Goal: Communication & Community: Connect with others

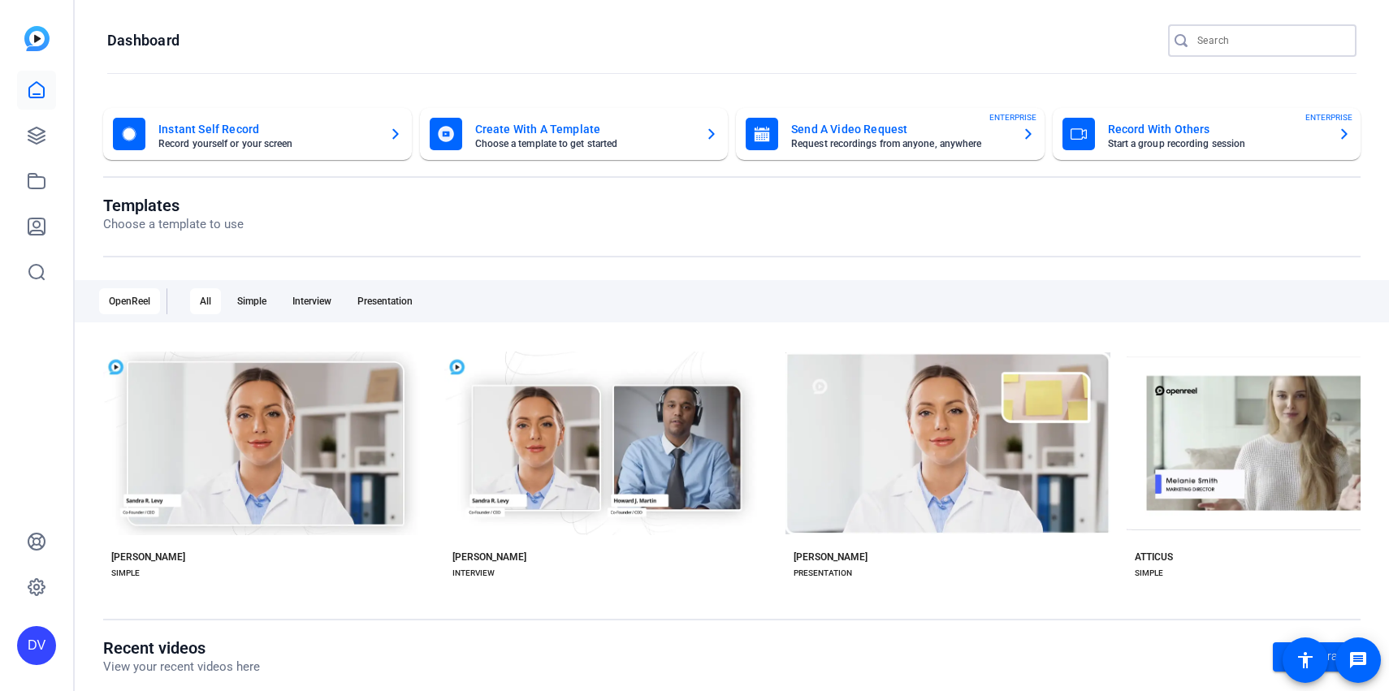
click at [1219, 37] on input "Search" at bounding box center [1270, 40] width 146 height 19
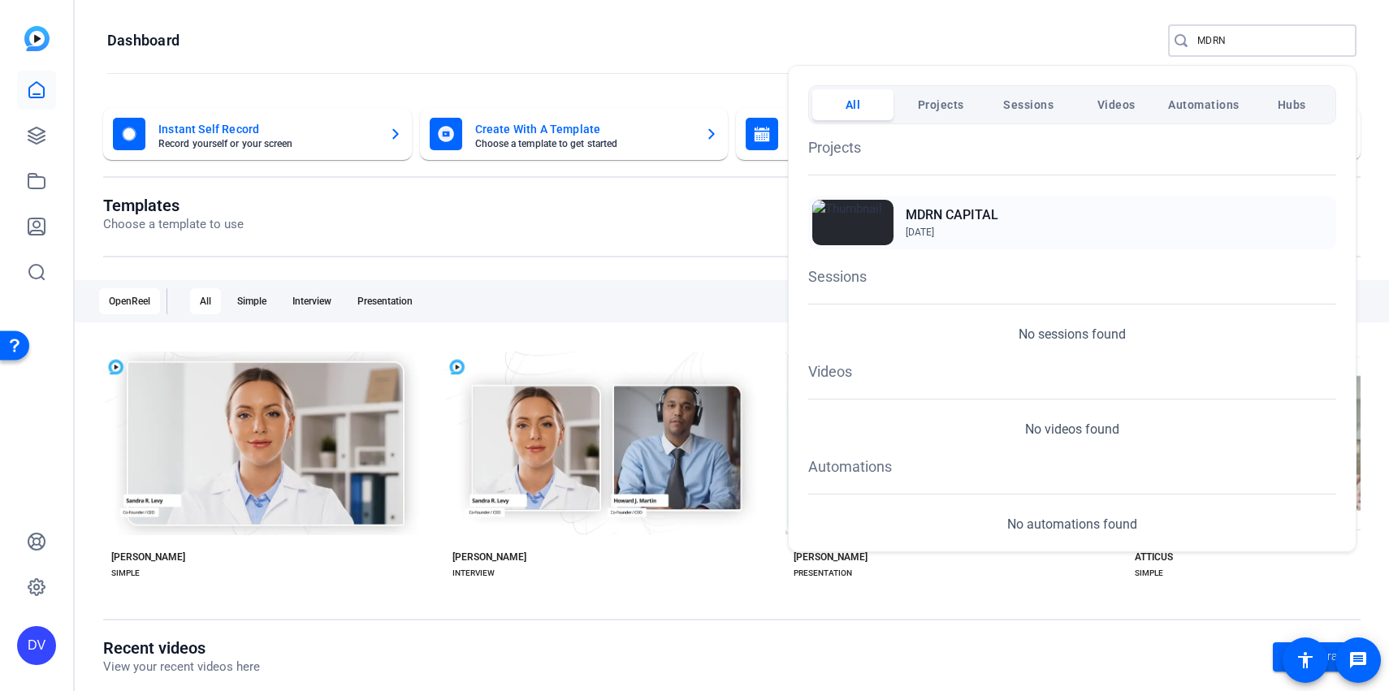
type input "MDRN"
click at [1014, 218] on div "MDRN CAPITAL [DATE]" at bounding box center [1072, 223] width 528 height 54
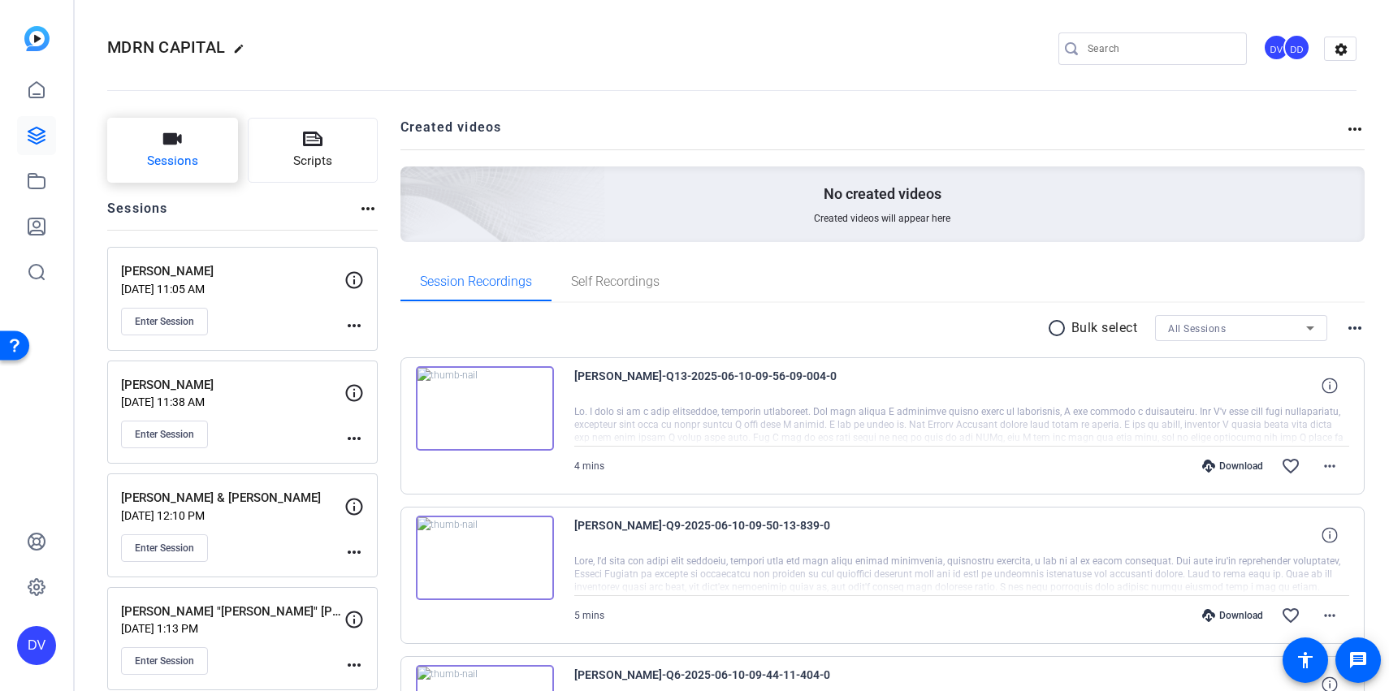
click at [193, 165] on span "Sessions" at bounding box center [172, 161] width 51 height 19
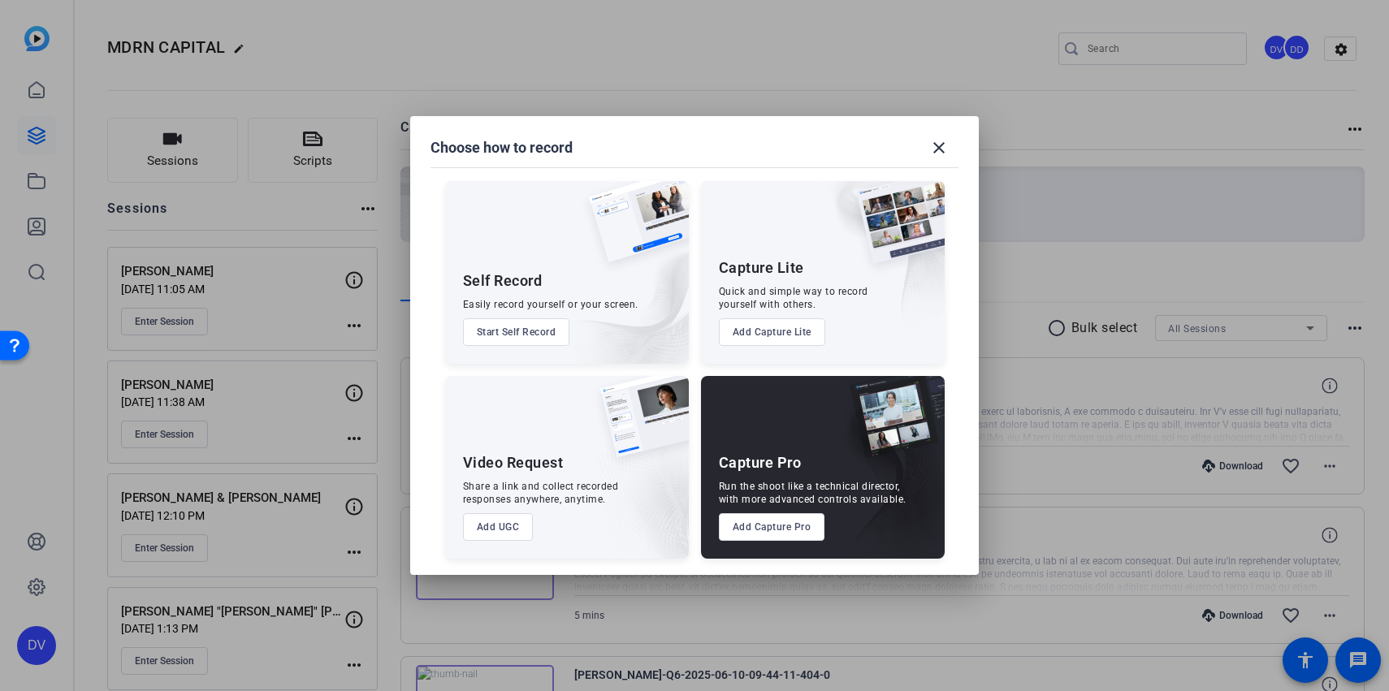
click at [786, 536] on button "Add Capture Pro" at bounding box center [772, 527] width 106 height 28
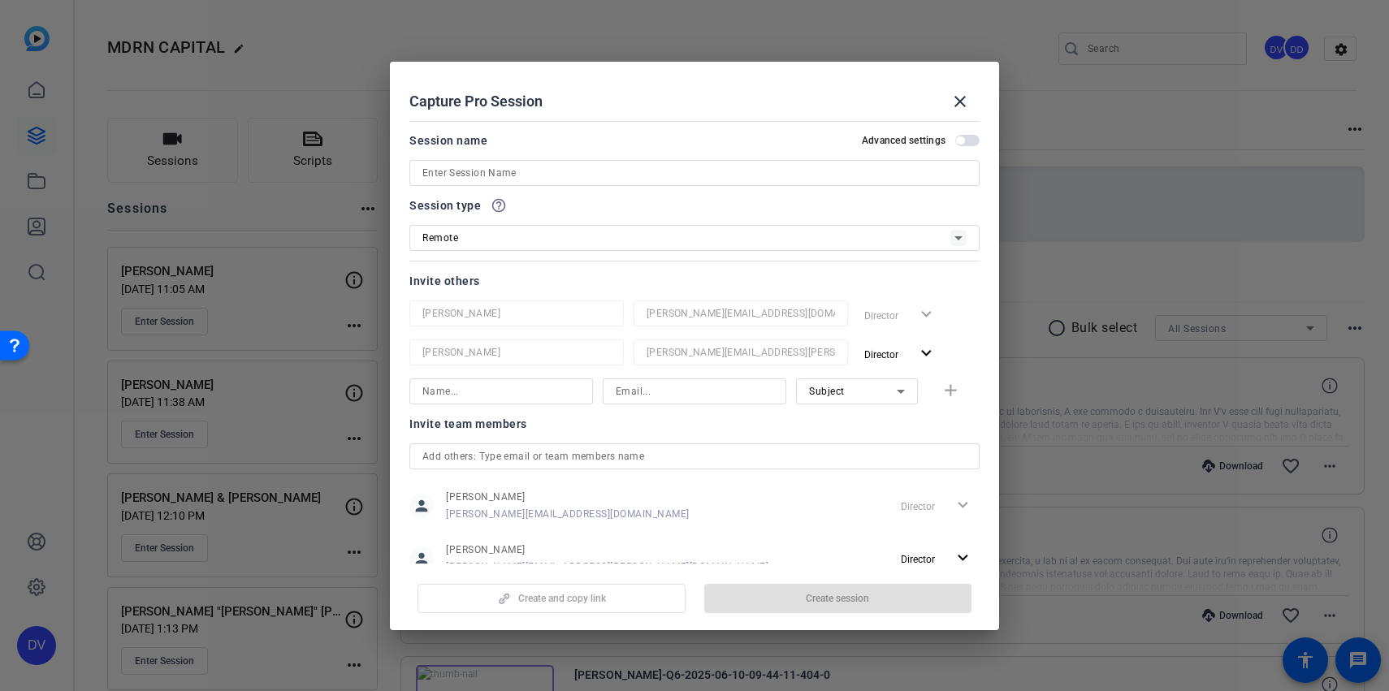
click at [537, 178] on input at bounding box center [694, 172] width 544 height 19
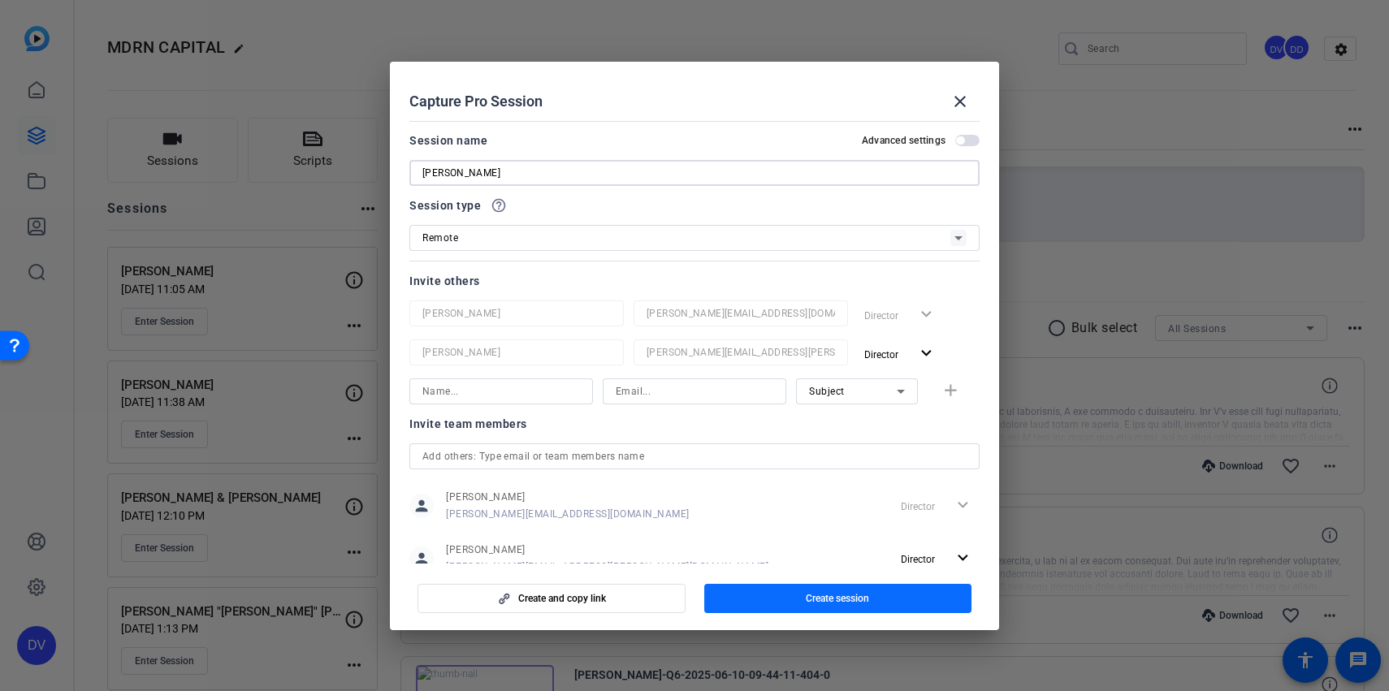
type input "[PERSON_NAME]"
click at [766, 606] on span "button" at bounding box center [838, 598] width 268 height 39
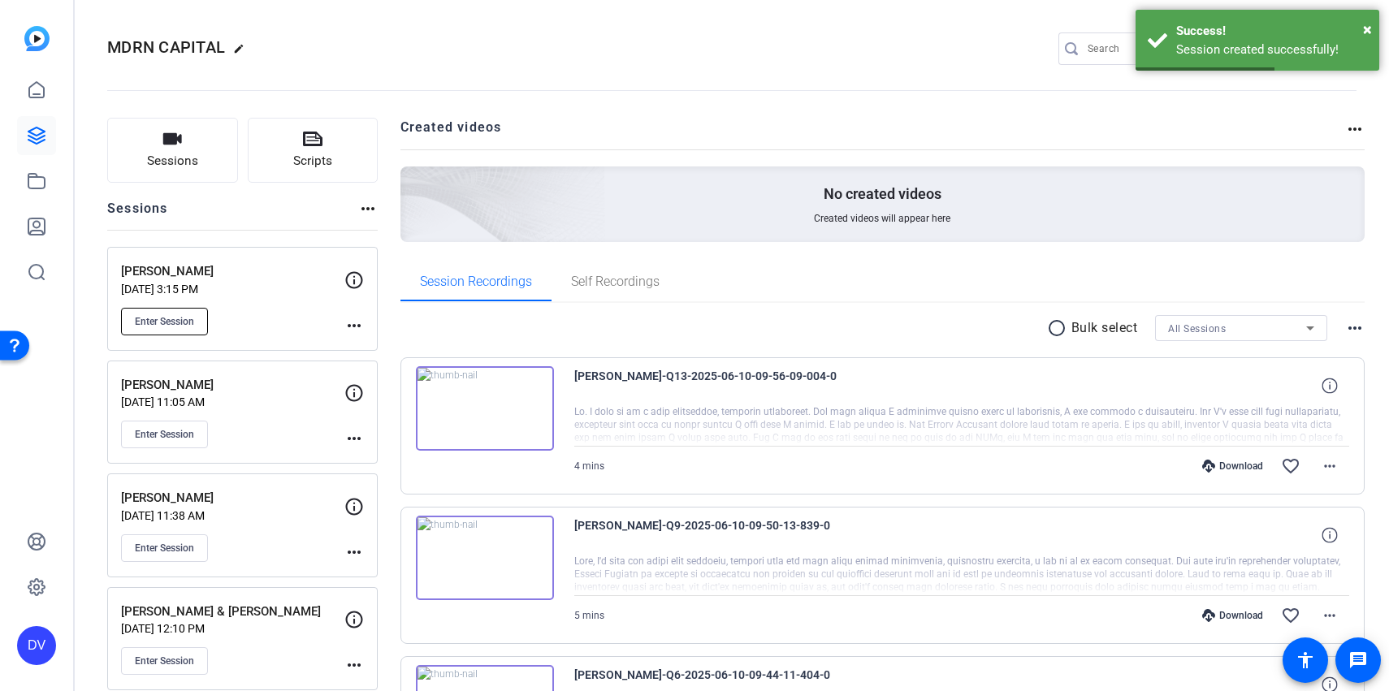
click at [196, 315] on button "Enter Session" at bounding box center [164, 322] width 87 height 28
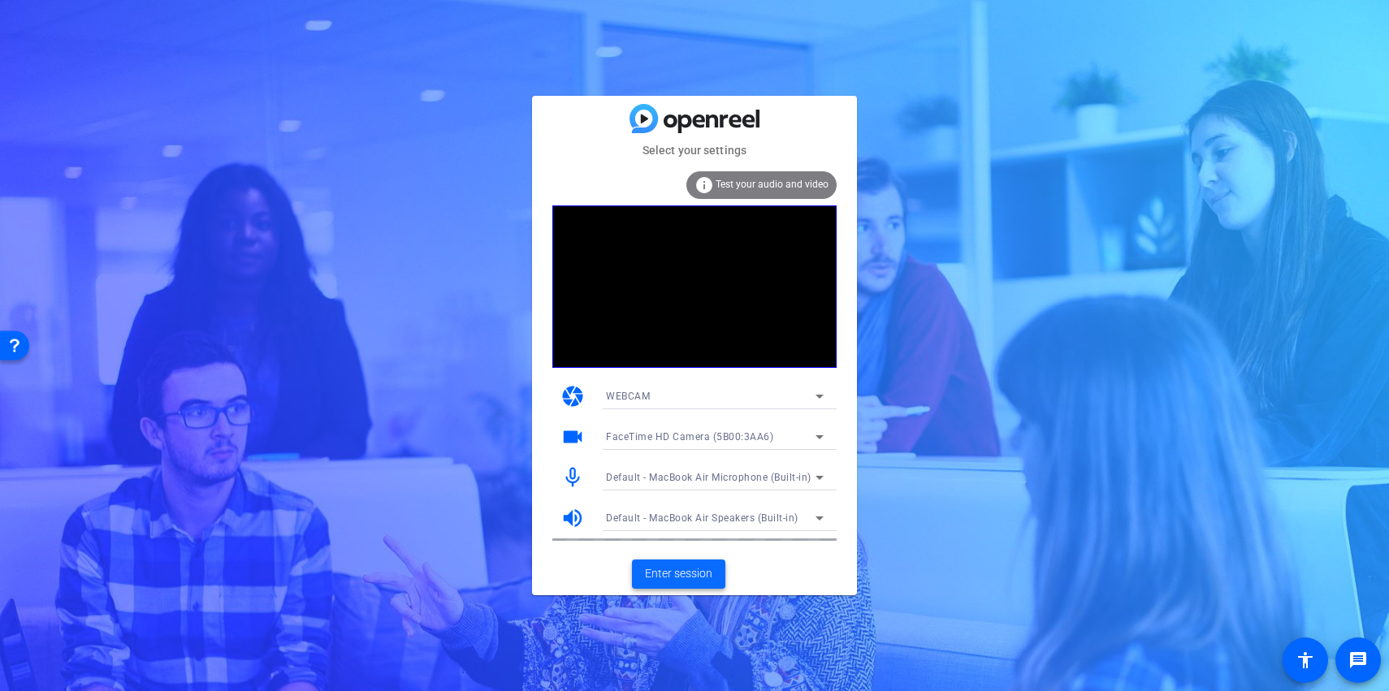
click at [688, 575] on span "Enter session" at bounding box center [678, 573] width 67 height 17
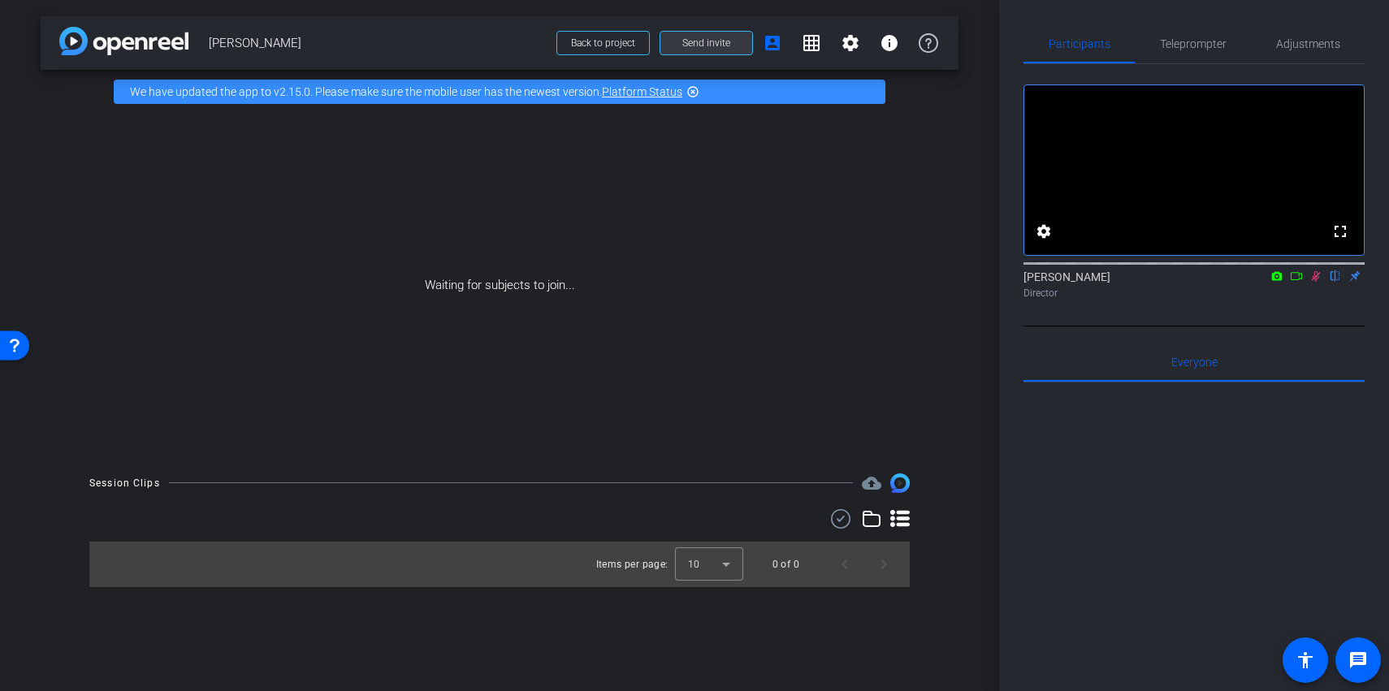
click at [721, 47] on span "Send invite" at bounding box center [706, 43] width 48 height 13
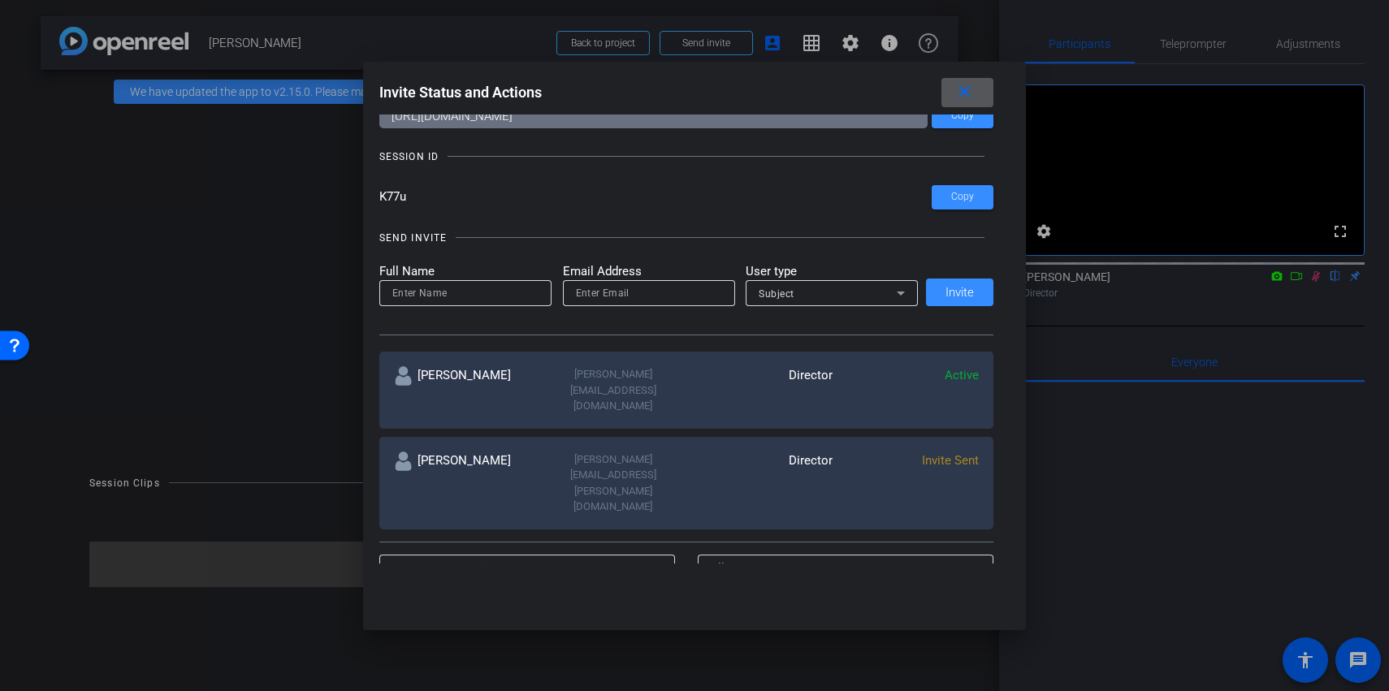
scroll to position [62, 0]
click at [962, 197] on span "Copy" at bounding box center [962, 199] width 23 height 12
click at [446, 289] on input at bounding box center [465, 294] width 146 height 19
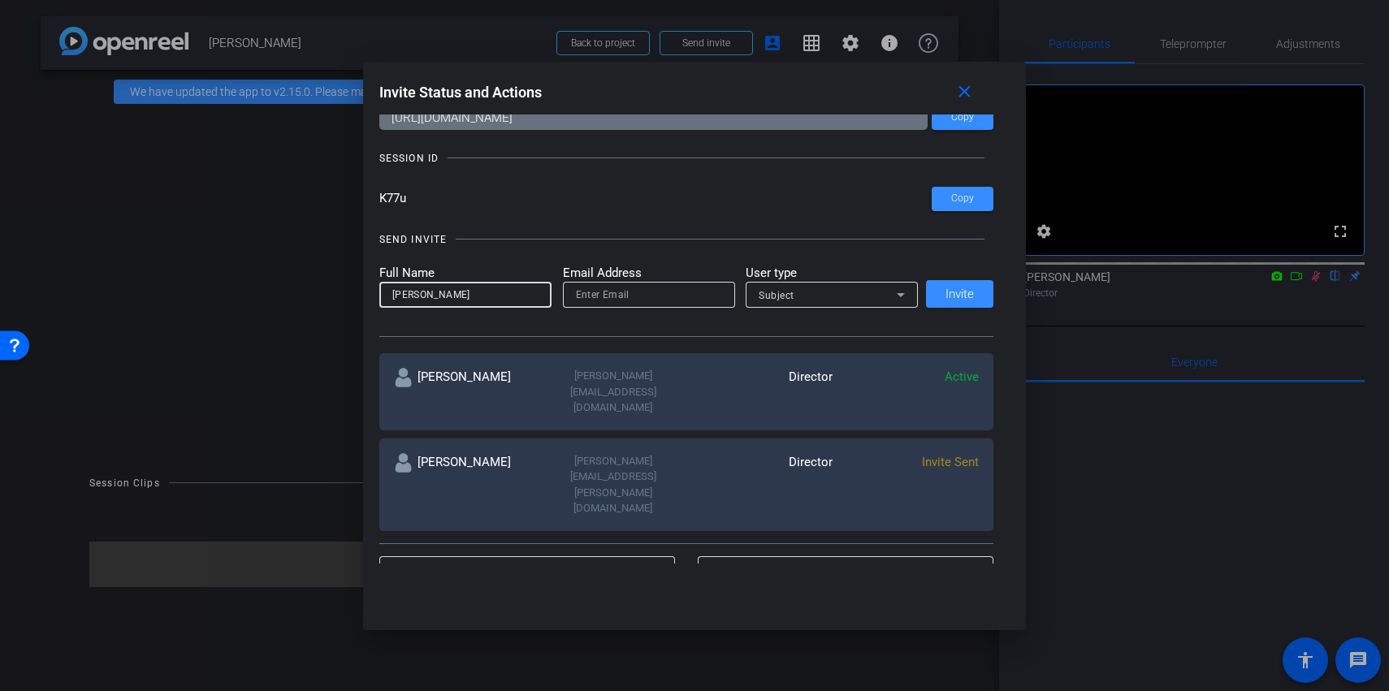
type input "[PERSON_NAME]"
click at [673, 299] on input "email" at bounding box center [649, 294] width 146 height 19
click at [840, 300] on div "Subject" at bounding box center [828, 295] width 138 height 20
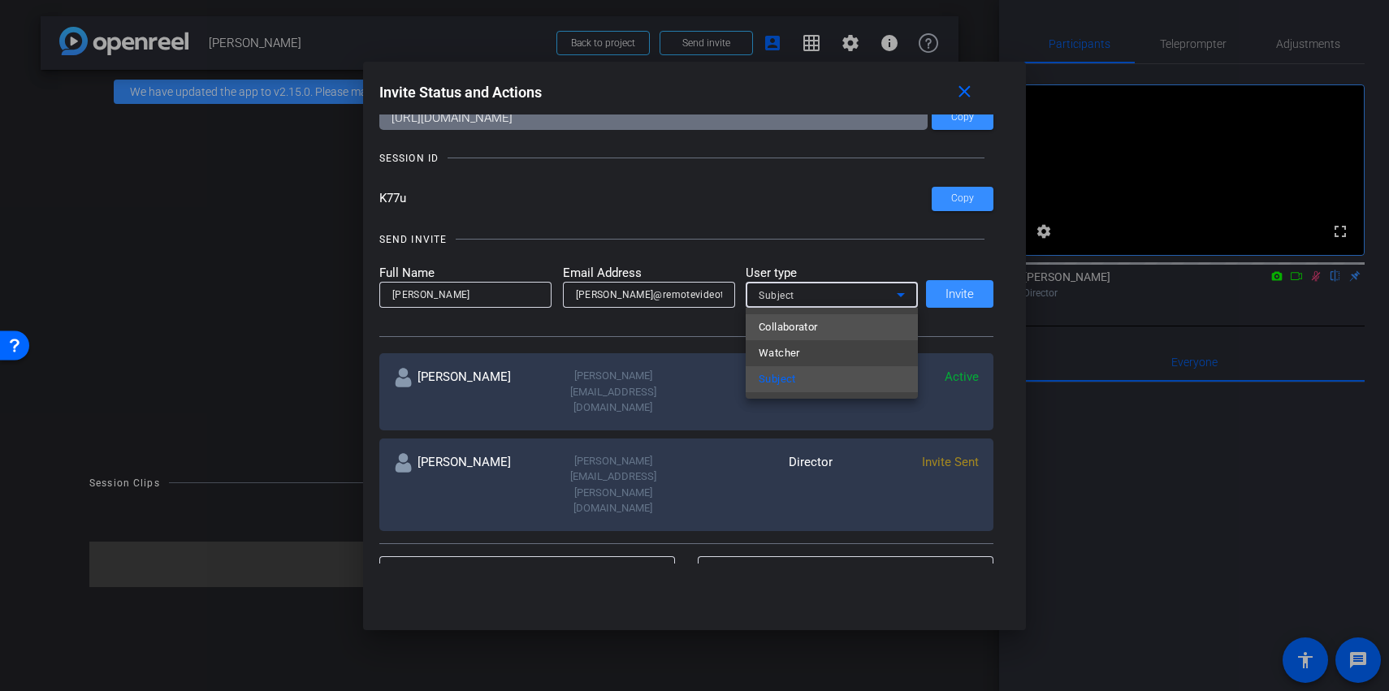
click at [838, 329] on mat-option "Collaborator" at bounding box center [832, 327] width 172 height 26
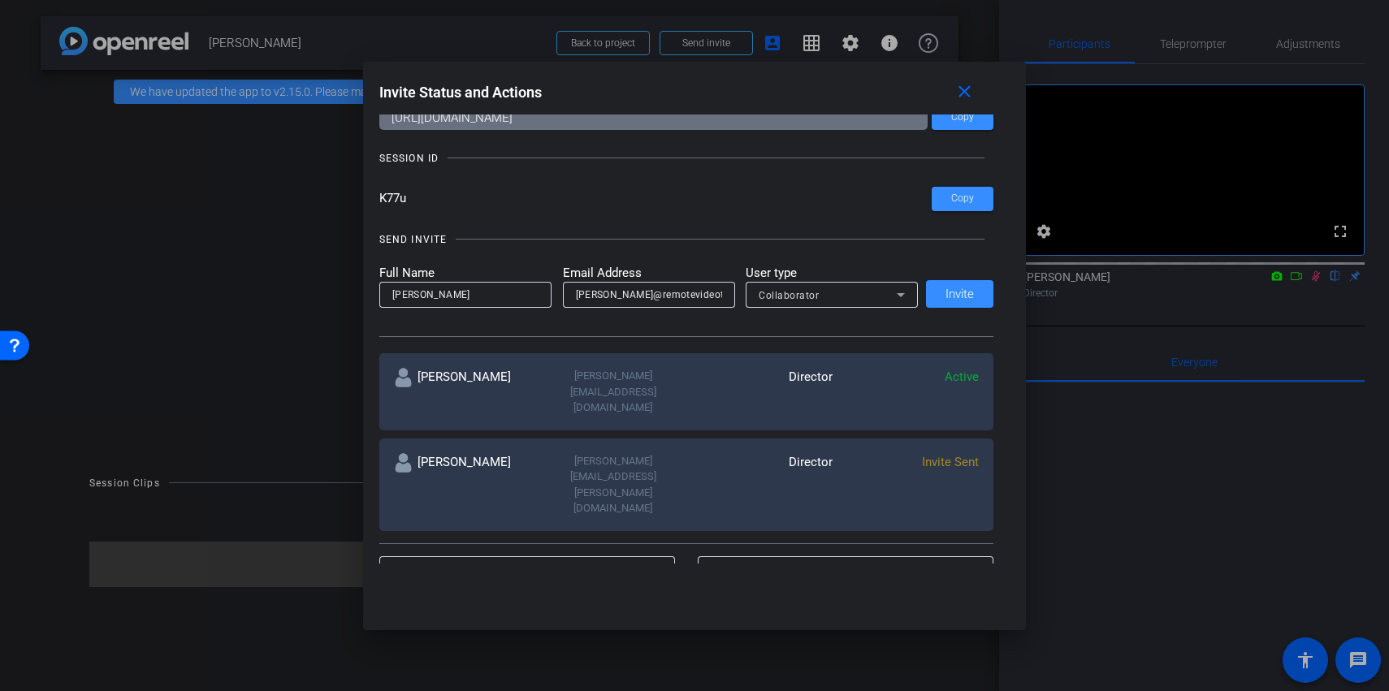
click at [968, 290] on div "Full Name Hazel Llemos Email Address hazel@remotevideotestimonials,com User typ…" at bounding box center [686, 286] width 615 height 45
click at [967, 293] on div "Full Name Hazel Llemos Email Address hazel@remotevideotestimonials,com User typ…" at bounding box center [686, 286] width 615 height 45
click at [945, 288] on div "Full Name Hazel Llemos Email Address hazel@remotevideotestimonials,com User typ…" at bounding box center [686, 286] width 615 height 45
click at [937, 297] on div "Full Name Hazel Llemos Email Address hazel@remotevideotestimonials,com User typ…" at bounding box center [686, 286] width 615 height 45
click at [951, 297] on div "Full Name Hazel Llemos Email Address hazel@remotevideotestimonials,com User typ…" at bounding box center [686, 286] width 615 height 45
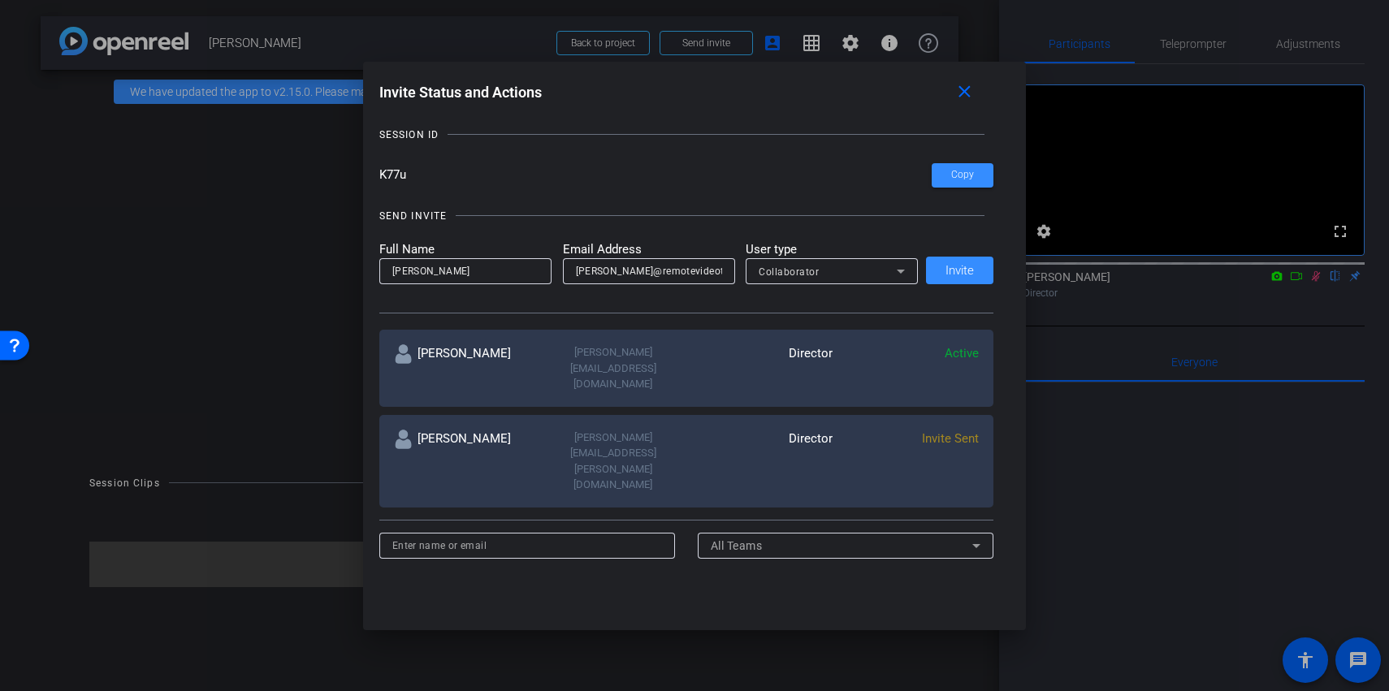
scroll to position [85, 0]
click at [947, 253] on div "Full Name Hazel Llemos Email Address hazel@remotevideotestimonials,com User typ…" at bounding box center [686, 262] width 615 height 45
click at [959, 274] on div "Full Name Hazel Llemos Email Address hazel@remotevideotestimonials,com User typ…" at bounding box center [686, 262] width 615 height 45
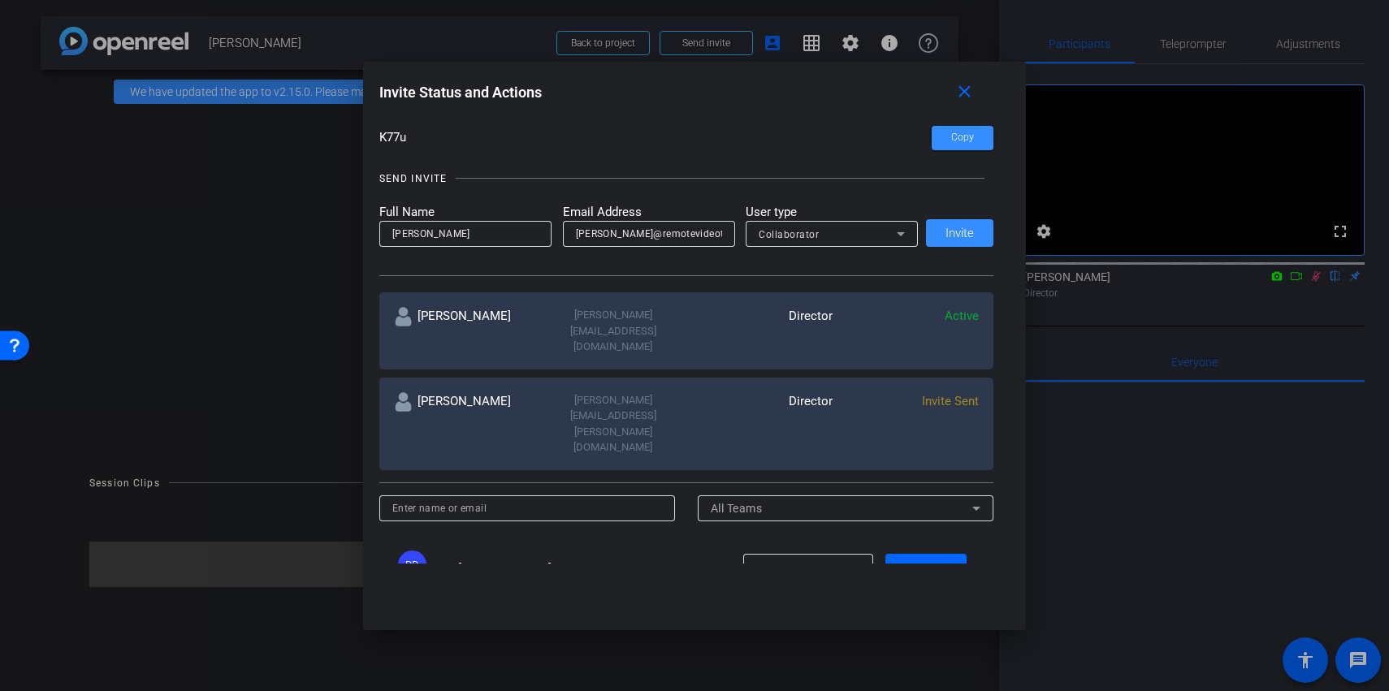
scroll to position [122, 0]
click at [672, 236] on input "hazel@remotevideotestimonials,com" at bounding box center [649, 234] width 146 height 19
type input "hazel@remotevideotestimonials.com"
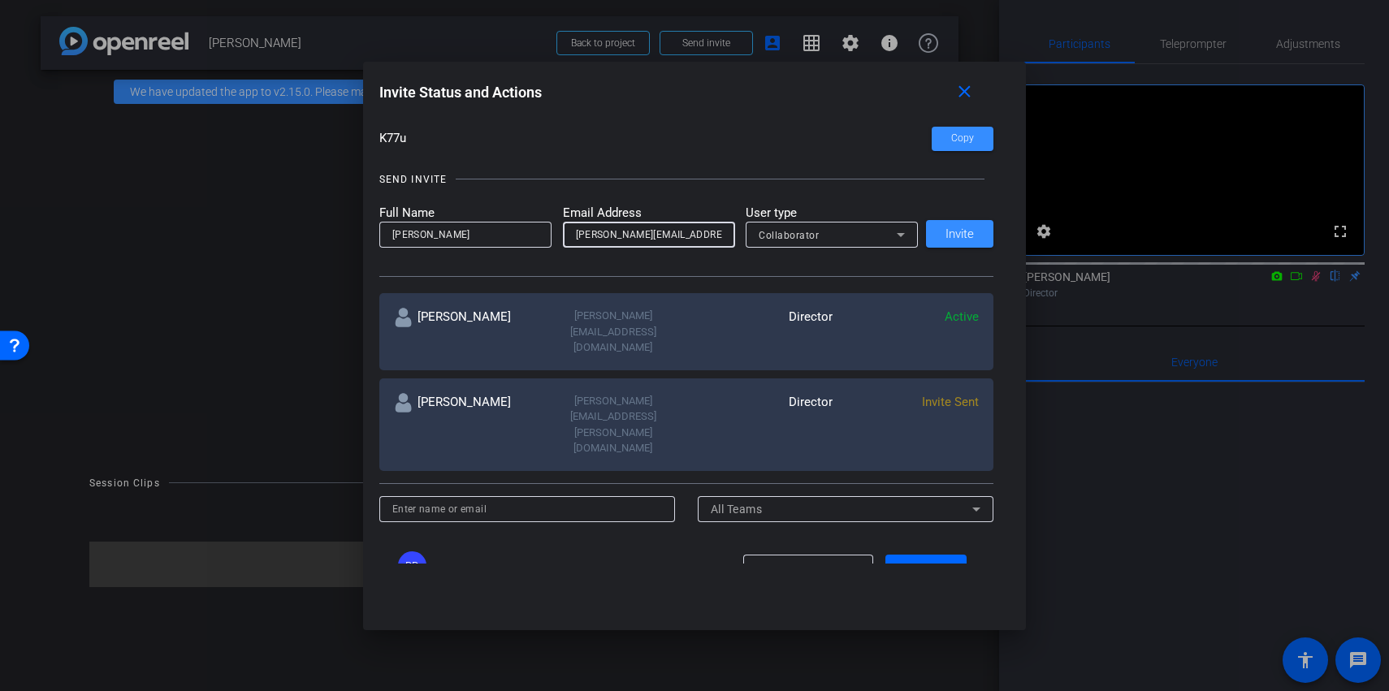
click at [968, 253] on div "SEND INVITE Full Name Hazel Llemos Email Address hazel@remotevideotestimonials.…" at bounding box center [686, 216] width 615 height 123
click at [968, 245] on span at bounding box center [959, 233] width 67 height 39
